Goal: Communication & Community: Ask a question

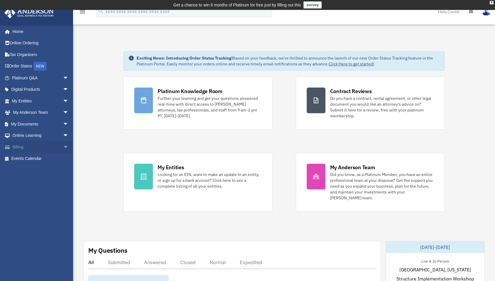
click at [63, 146] on span "arrow_drop_down" at bounding box center [69, 147] width 12 height 12
click at [37, 159] on link "$ Open Invoices" at bounding box center [42, 159] width 69 height 12
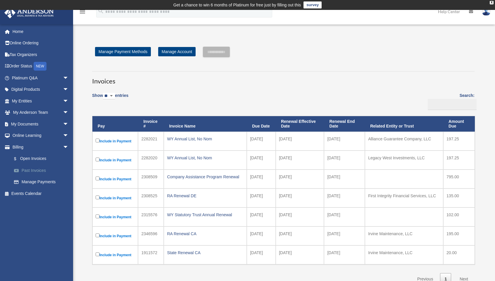
click at [35, 172] on link "Past Invoices" at bounding box center [42, 171] width 69 height 12
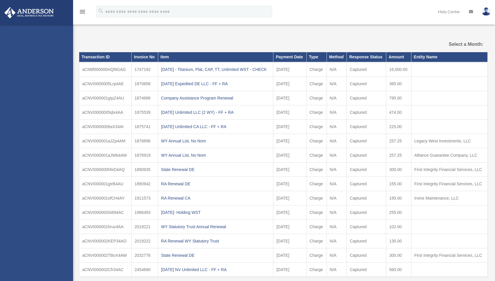
select select
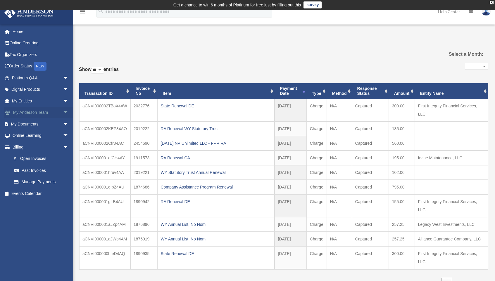
click at [44, 113] on link "My [PERSON_NAME] Team arrow_drop_down" at bounding box center [40, 113] width 73 height 12
click at [63, 112] on span "arrow_drop_down" at bounding box center [69, 113] width 12 height 12
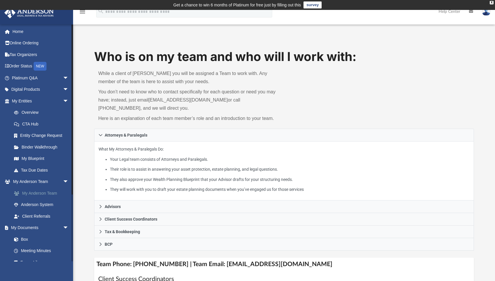
click at [47, 193] on link "My Anderson Team" at bounding box center [42, 194] width 69 height 12
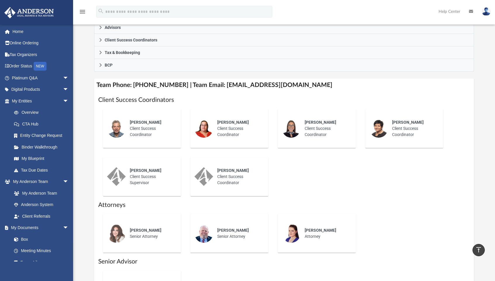
scroll to position [159, 0]
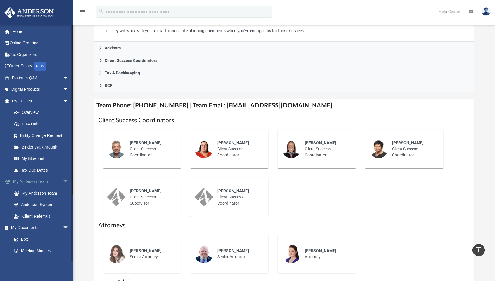
click at [63, 181] on span "arrow_drop_down" at bounding box center [69, 182] width 12 height 12
click at [34, 114] on link "Overview" at bounding box center [42, 113] width 69 height 12
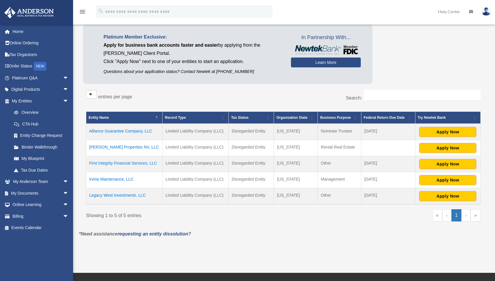
scroll to position [52, 0]
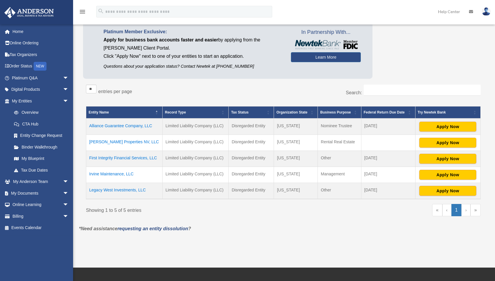
click at [466, 210] on link "›" at bounding box center [465, 210] width 9 height 12
click at [34, 158] on link "My Blueprint" at bounding box center [42, 159] width 69 height 12
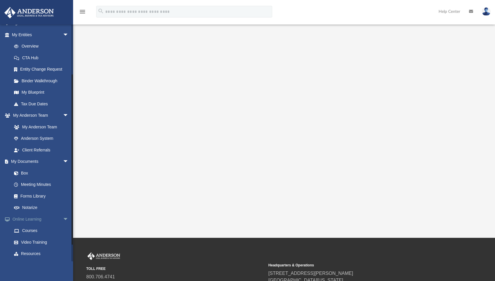
scroll to position [67, 0]
click at [63, 112] on span "arrow_drop_down" at bounding box center [69, 115] width 12 height 12
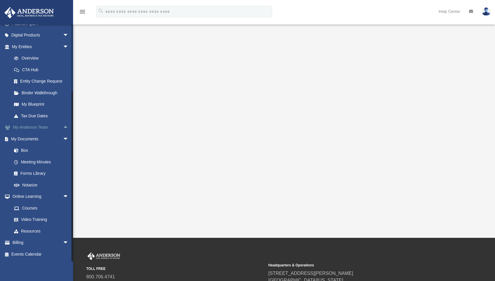
scroll to position [54, 0]
click at [63, 45] on span "arrow_drop_down" at bounding box center [69, 47] width 12 height 12
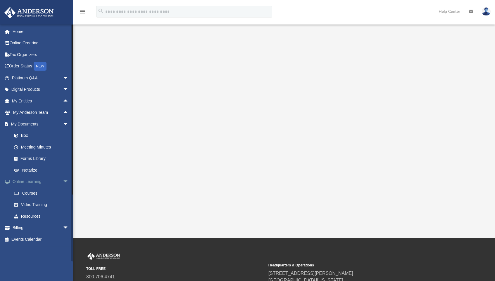
click at [63, 180] on span "arrow_drop_down" at bounding box center [69, 182] width 12 height 12
click at [26, 135] on link "Box" at bounding box center [42, 136] width 69 height 12
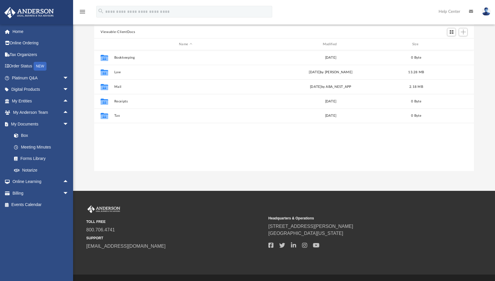
scroll to position [129, 375]
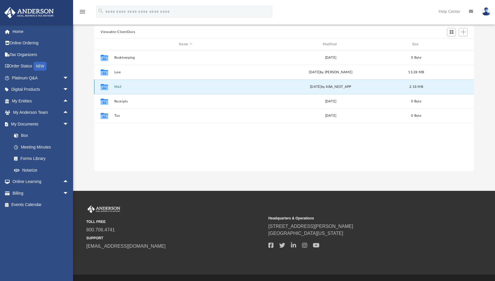
click at [117, 87] on button "Mail" at bounding box center [185, 87] width 143 height 4
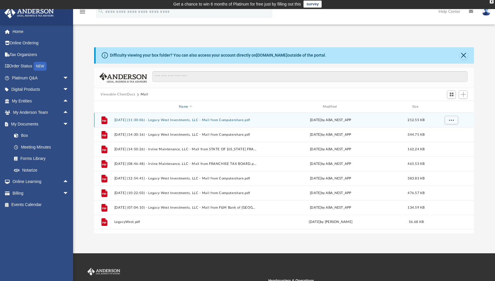
scroll to position [0, 0]
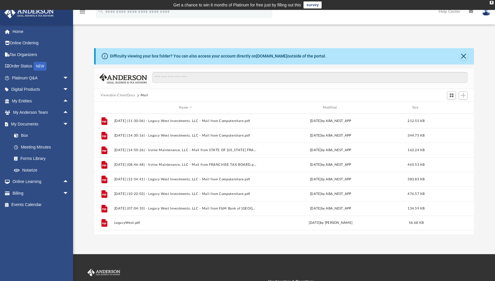
scroll to position [63, 0]
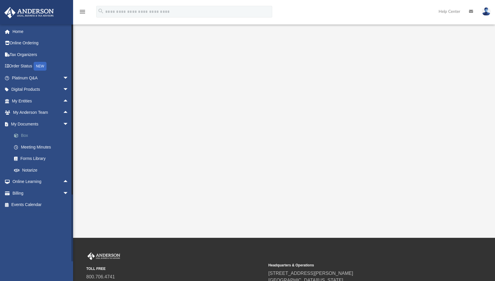
click at [25, 135] on link "Box" at bounding box center [42, 136] width 69 height 12
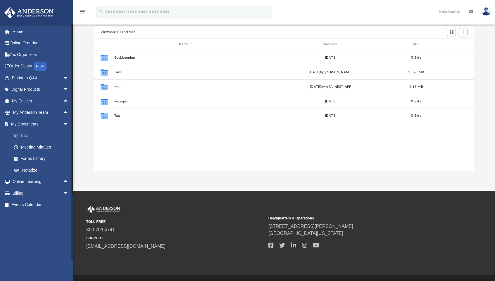
scroll to position [129, 375]
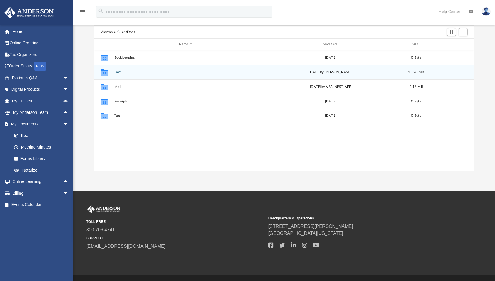
click at [119, 71] on button "Law" at bounding box center [185, 72] width 143 height 4
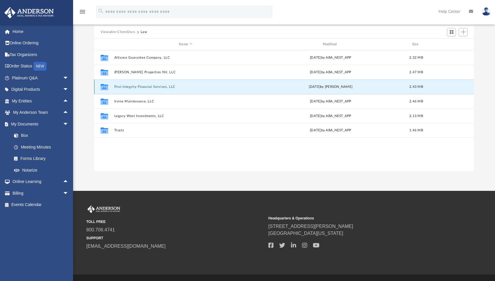
click at [128, 87] on button "First Integrity Financial Services, LLC" at bounding box center [185, 87] width 143 height 4
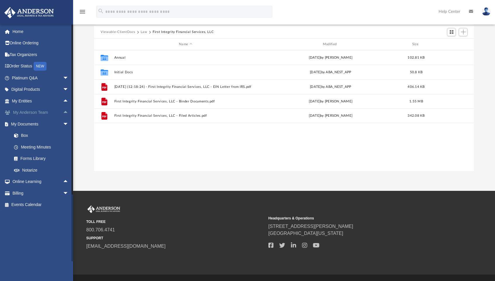
click at [63, 112] on span "arrow_drop_up" at bounding box center [69, 113] width 12 height 12
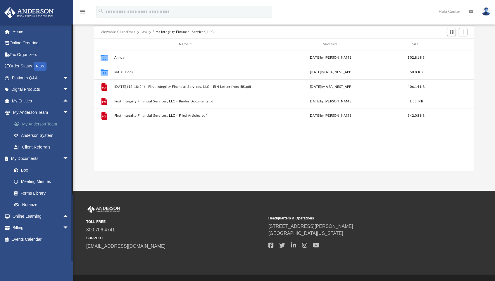
click at [51, 123] on link "My Anderson Team" at bounding box center [42, 124] width 69 height 12
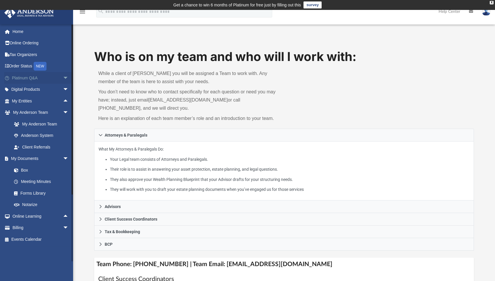
click at [63, 76] on span "arrow_drop_down" at bounding box center [69, 78] width 12 height 12
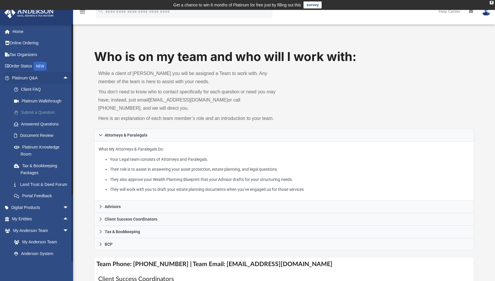
click at [44, 111] on link "Submit a Question" at bounding box center [42, 113] width 69 height 12
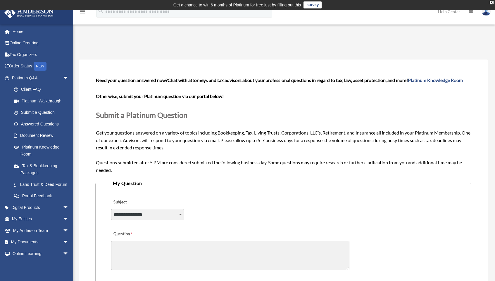
click at [179, 214] on select "**********" at bounding box center [147, 214] width 73 height 11
select select "******"
click at [171, 245] on textarea "Question" at bounding box center [230, 256] width 238 height 30
type textarea "**********"
click at [197, 257] on textarea "Question" at bounding box center [230, 256] width 238 height 30
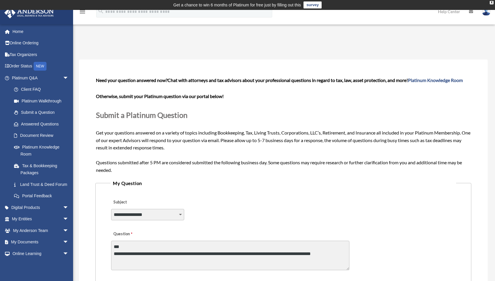
click at [274, 255] on textarea "**********" at bounding box center [230, 256] width 238 height 30
click at [269, 259] on textarea "**********" at bounding box center [230, 256] width 238 height 30
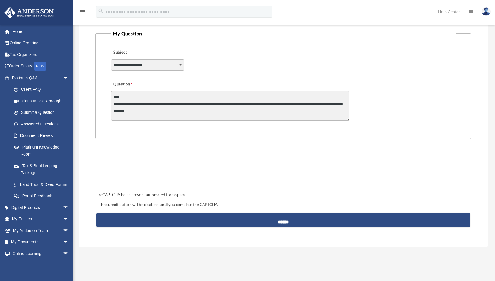
scroll to position [169, 0]
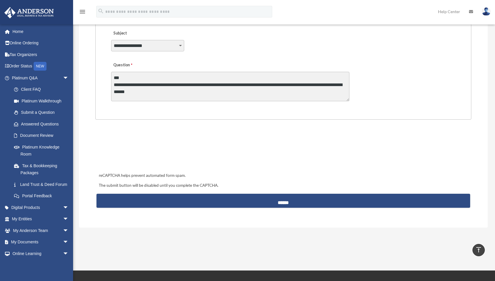
type textarea "**********"
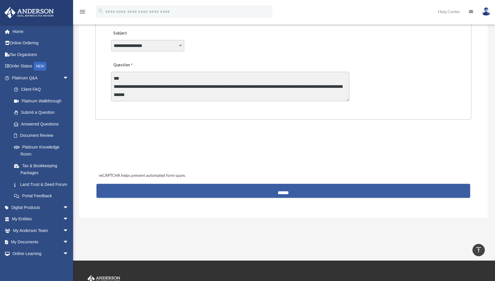
click at [255, 192] on input "******" at bounding box center [282, 191] width 373 height 14
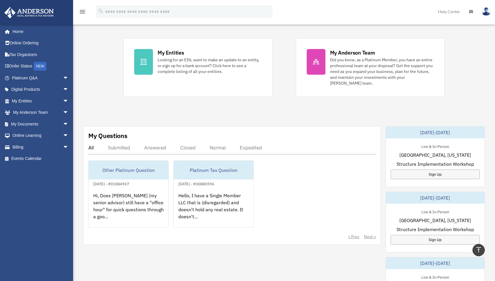
scroll to position [116, 0]
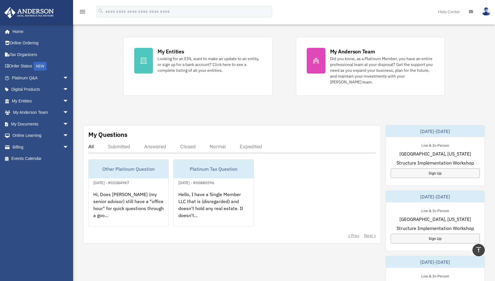
click at [155, 147] on div "Answered" at bounding box center [155, 147] width 22 height 6
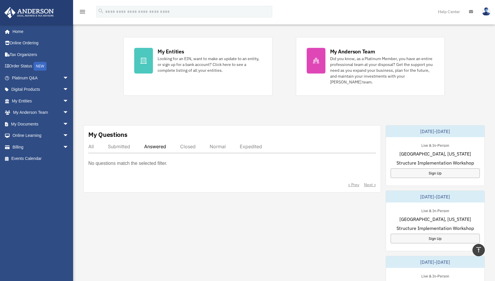
click at [92, 147] on div "All" at bounding box center [91, 147] width 6 height 6
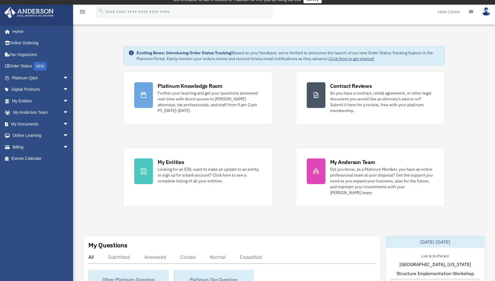
scroll to position [0, 0]
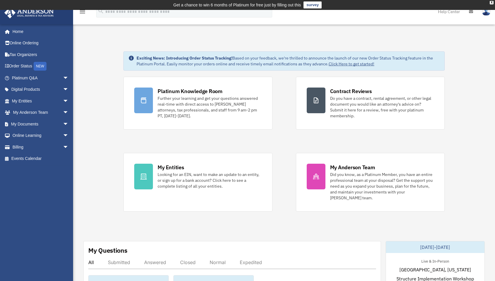
click at [490, 2] on div "X" at bounding box center [491, 3] width 4 height 4
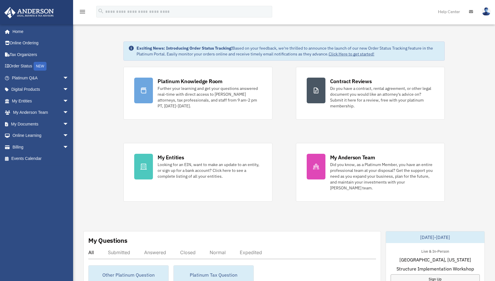
click at [486, 12] on img at bounding box center [485, 11] width 9 height 8
click at [23, 160] on link "Events Calendar" at bounding box center [40, 159] width 73 height 12
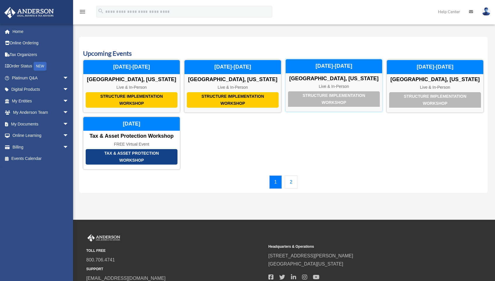
click at [332, 98] on div "Structure Implementation Workshop" at bounding box center [334, 98] width 92 height 15
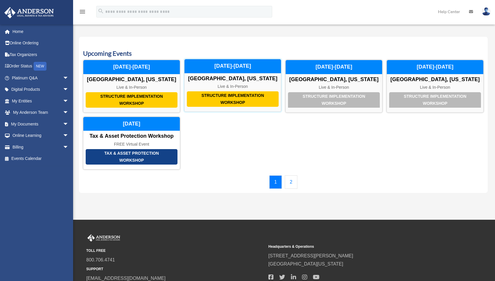
click at [241, 98] on div "Structure Implementation Workshop" at bounding box center [233, 98] width 92 height 15
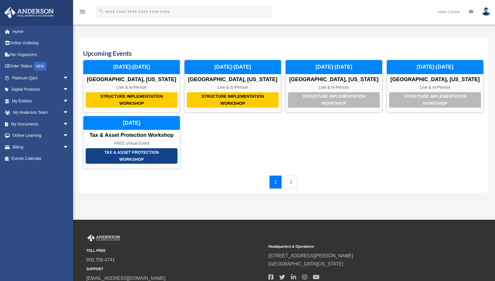
click at [151, 155] on div "Tax & Asset Protection Workshop" at bounding box center [132, 155] width 92 height 15
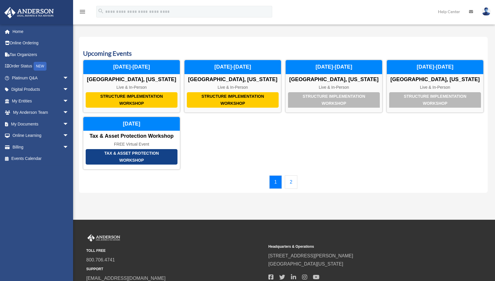
click at [291, 185] on link "2" at bounding box center [291, 182] width 13 height 13
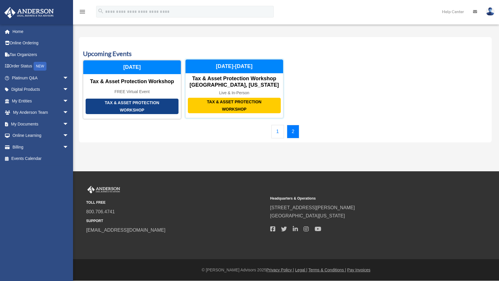
click at [267, 111] on div "Tax & Asset Protection Workshop" at bounding box center [234, 105] width 93 height 15
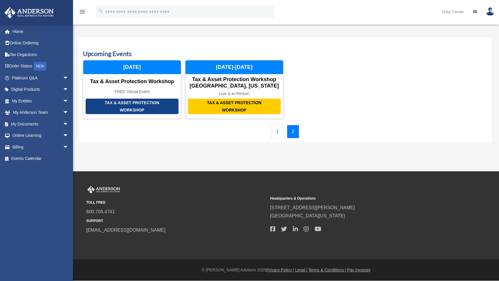
click at [489, 11] on img at bounding box center [490, 11] width 9 height 8
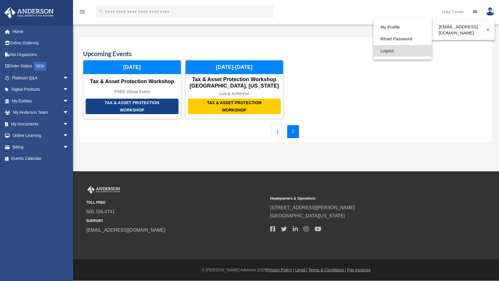
click at [392, 50] on link "Logout" at bounding box center [402, 51] width 58 height 12
